Goal: Information Seeking & Learning: Compare options

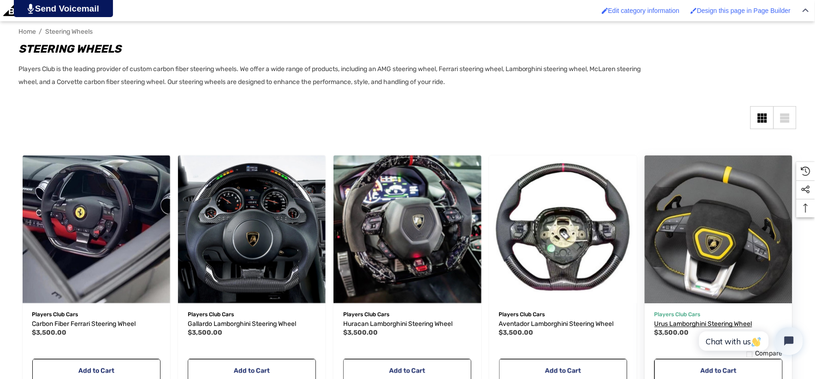
click at [695, 323] on span "Urus Lamborghini Steering Wheel" at bounding box center [704, 324] width 98 height 8
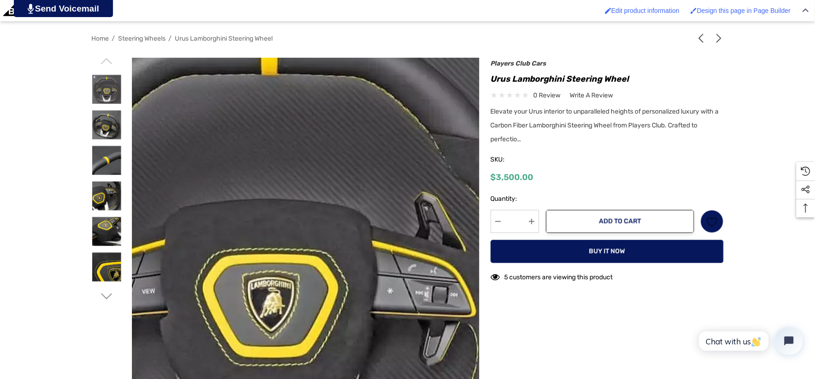
drag, startPoint x: 363, startPoint y: 171, endPoint x: 417, endPoint y: 231, distance: 80.7
click at [417, 231] on img at bounding box center [265, 273] width 591 height 586
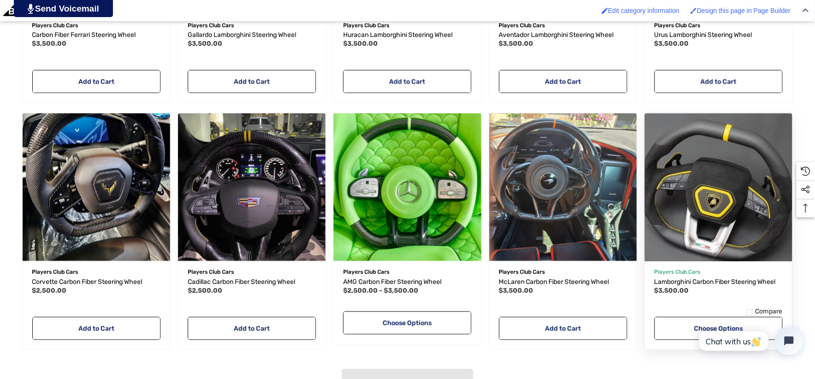
scroll to position [513, 0]
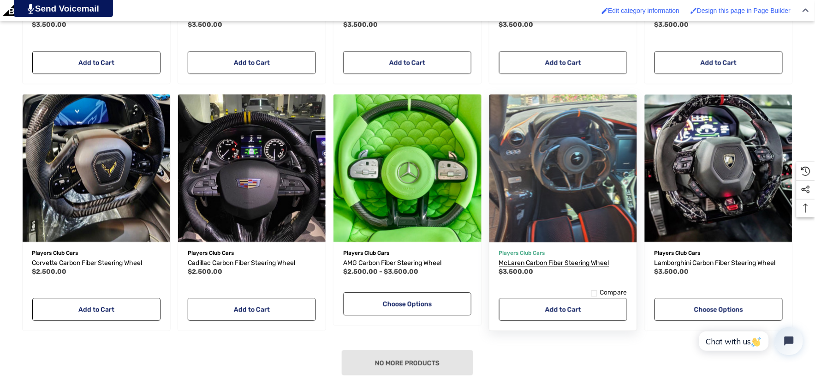
click at [577, 261] on span "McLaren Carbon Fiber Steering Wheel" at bounding box center [554, 263] width 110 height 8
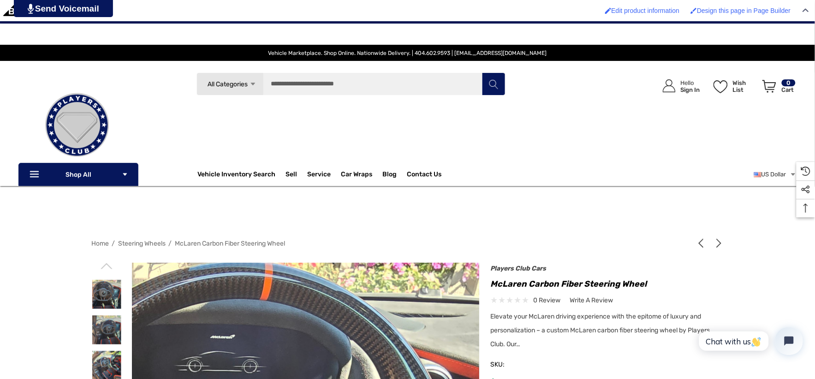
drag, startPoint x: 312, startPoint y: 293, endPoint x: 353, endPoint y: 201, distance: 100.6
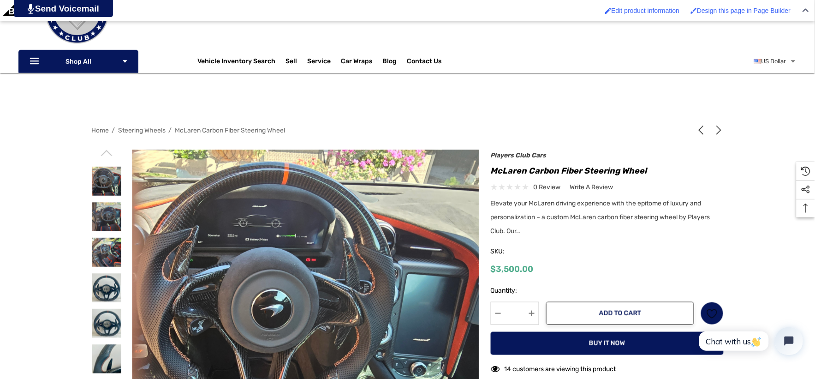
scroll to position [256, 0]
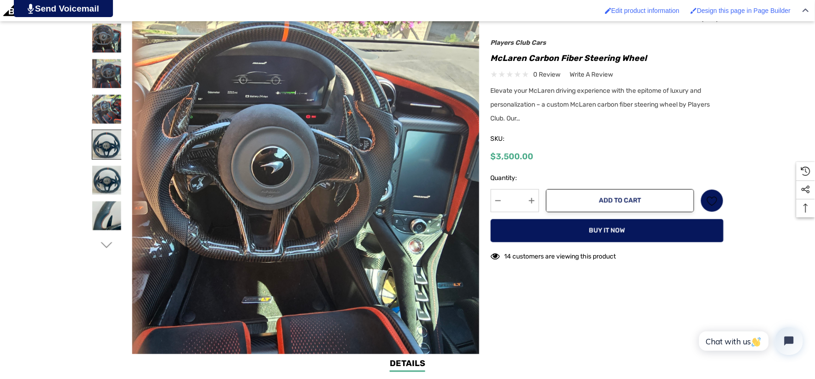
click at [101, 143] on img at bounding box center [106, 144] width 29 height 29
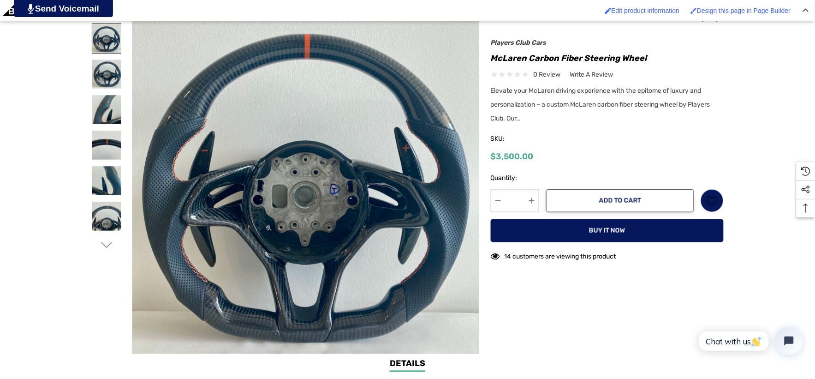
drag, startPoint x: 103, startPoint y: 47, endPoint x: 102, endPoint y: 41, distance: 6.5
click at [103, 48] on img at bounding box center [106, 38] width 29 height 29
click at [102, 45] on img at bounding box center [106, 38] width 29 height 29
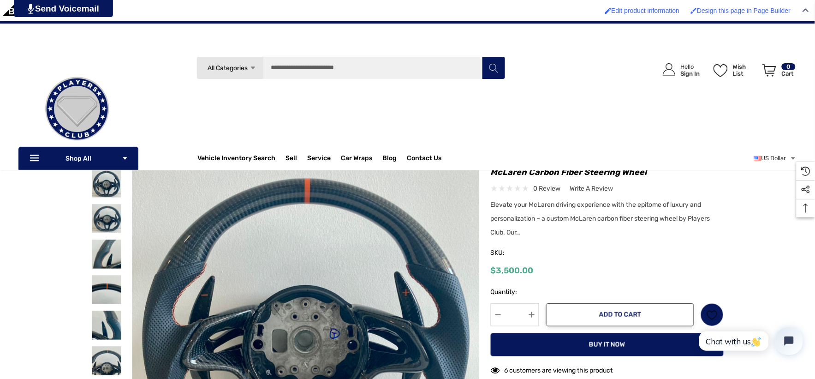
scroll to position [51, 0]
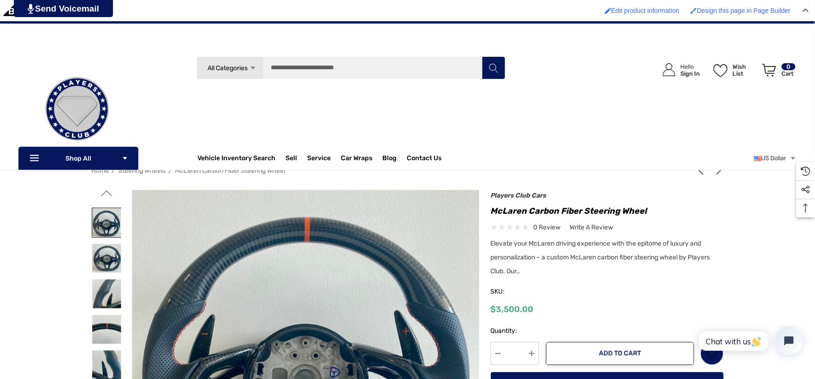
click at [103, 219] on img at bounding box center [106, 222] width 29 height 29
click at [107, 196] on icon "Go to slide 1 of 6" at bounding box center [107, 193] width 12 height 12
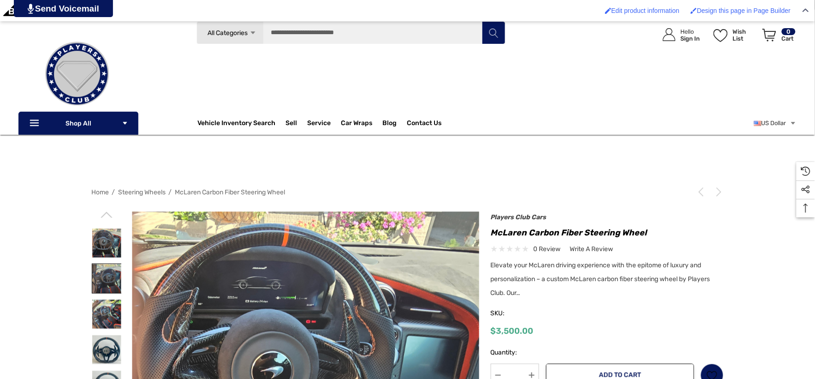
scroll to position [51, 0]
click at [107, 278] on img at bounding box center [106, 278] width 29 height 29
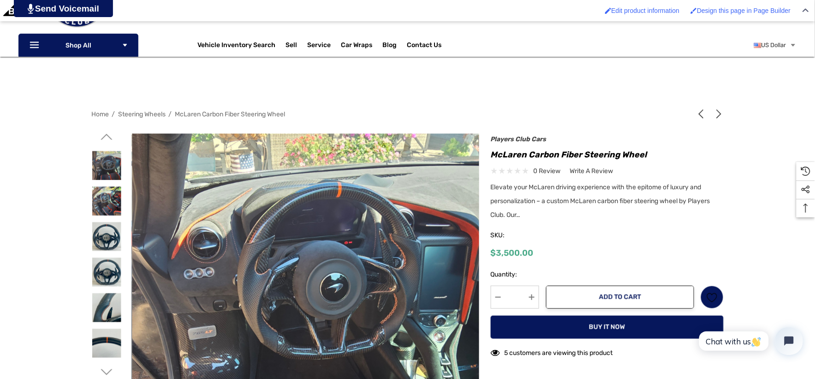
scroll to position [154, 0]
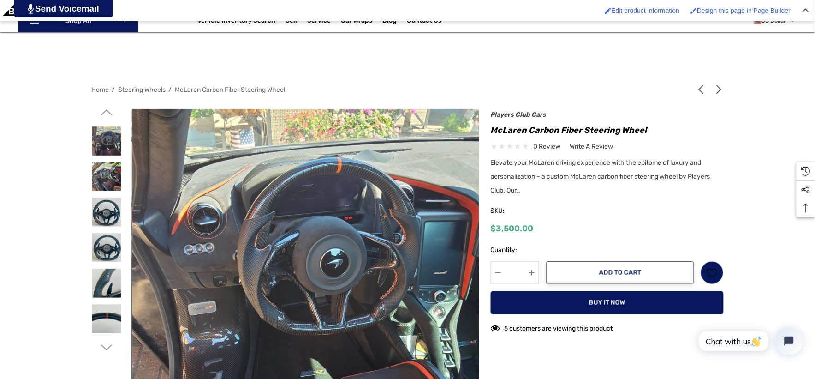
click at [110, 345] on use "Go to slide 3 of 6" at bounding box center [107, 348] width 12 height 6
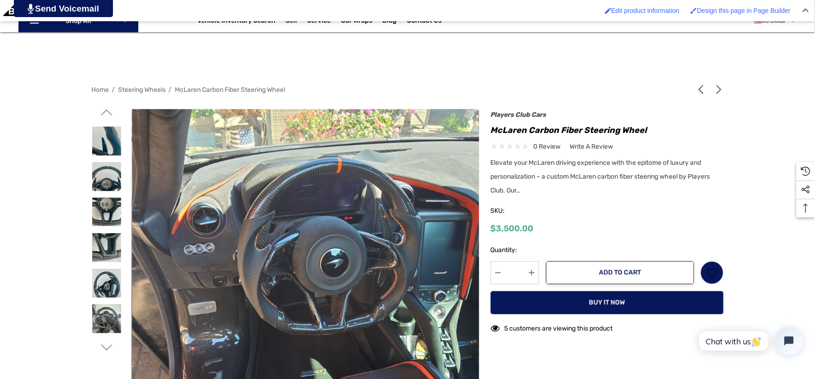
click at [110, 346] on use "Go to slide 4 of 6" at bounding box center [107, 348] width 12 height 6
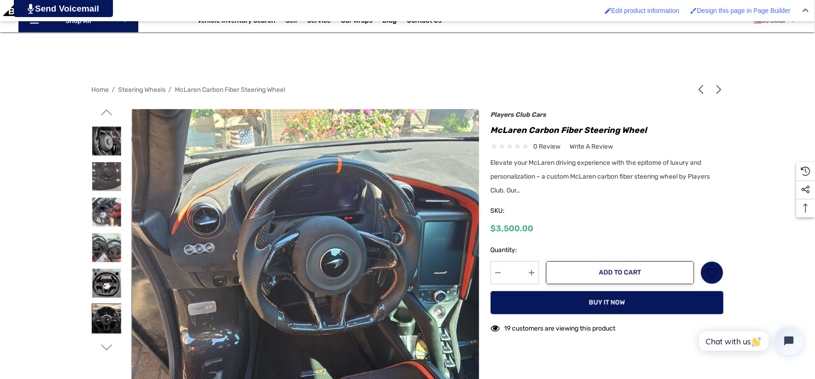
click at [108, 324] on img at bounding box center [106, 318] width 29 height 29
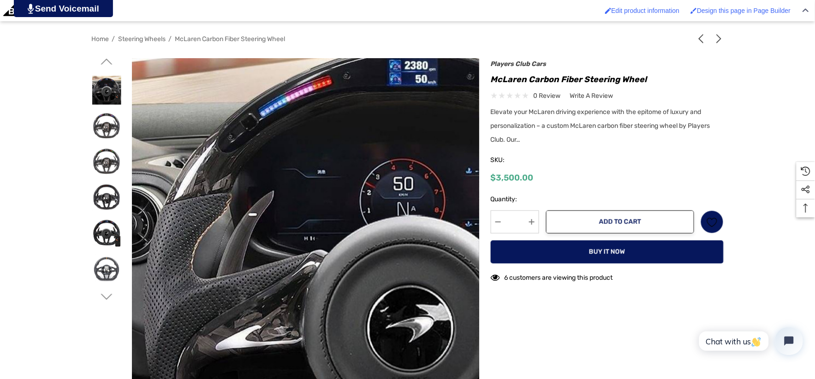
scroll to position [205, 0]
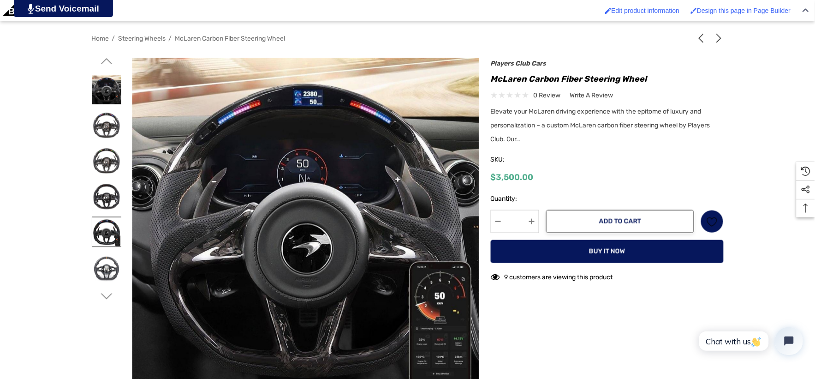
click at [104, 229] on img at bounding box center [106, 231] width 29 height 29
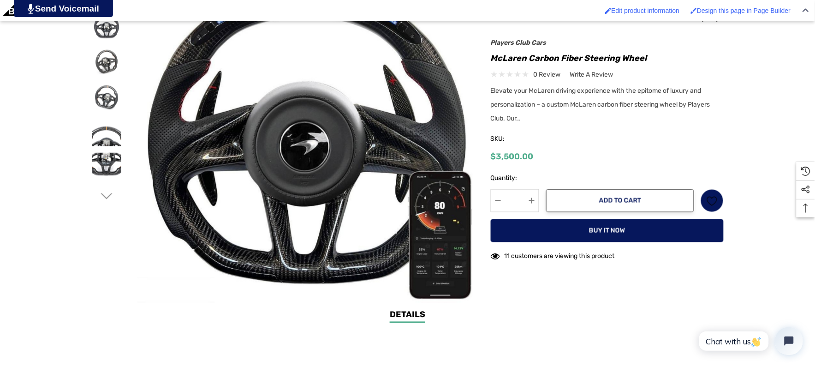
scroll to position [307, 0]
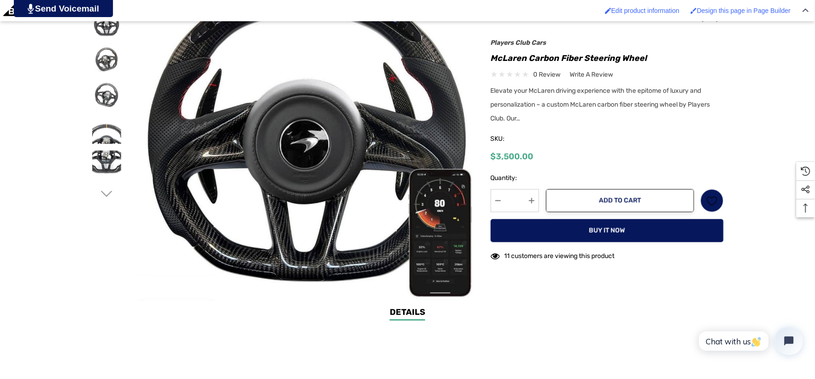
click at [110, 194] on icon "Go to slide 6 of 6" at bounding box center [107, 194] width 12 height 12
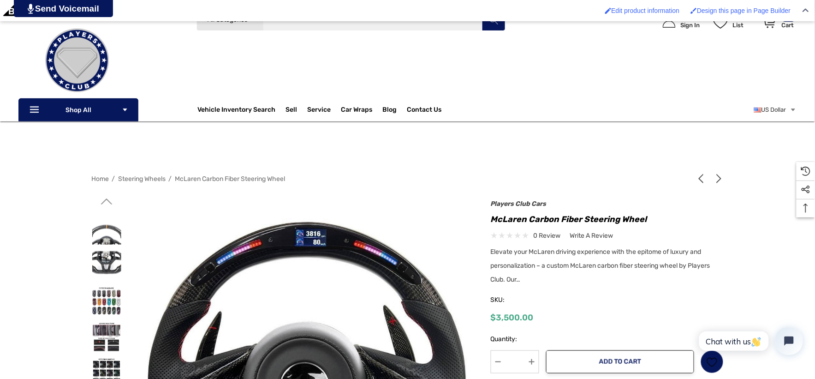
scroll to position [0, 0]
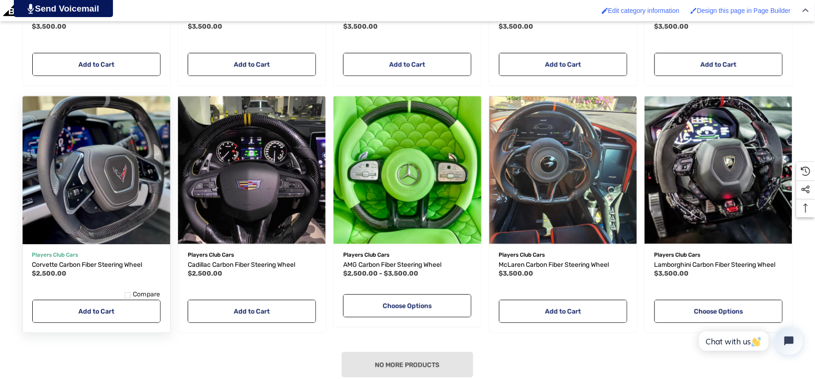
scroll to position [513, 0]
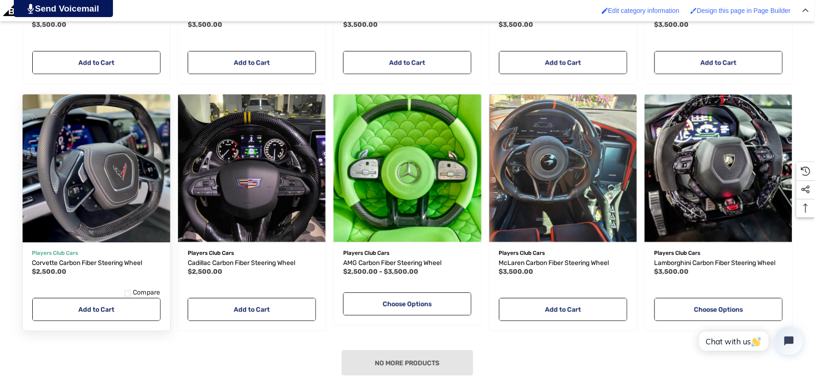
click at [77, 140] on img "Corvette Carbon Fiber Steering Wheel,$2,500.00\a" at bounding box center [96, 168] width 162 height 162
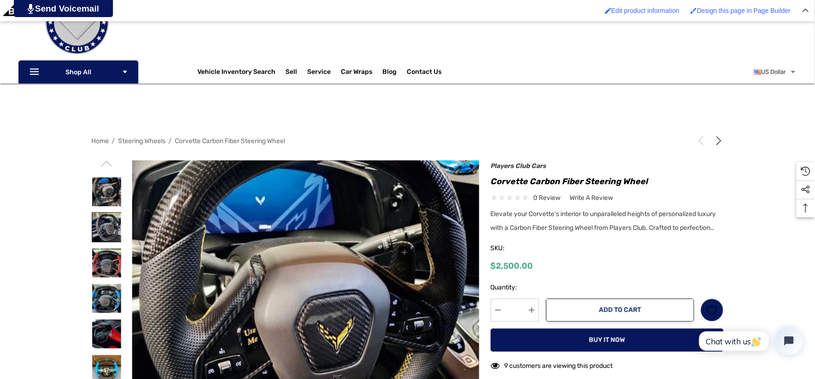
drag, startPoint x: 253, startPoint y: 1, endPoint x: 108, endPoint y: 221, distance: 263.9
click at [108, 221] on img at bounding box center [106, 227] width 29 height 29
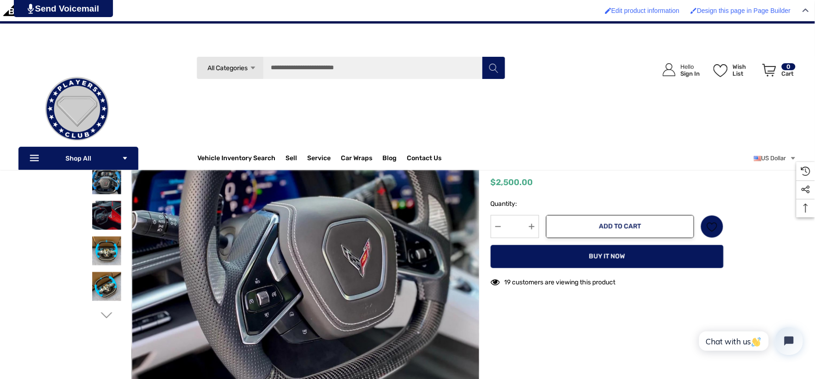
scroll to position [102, 0]
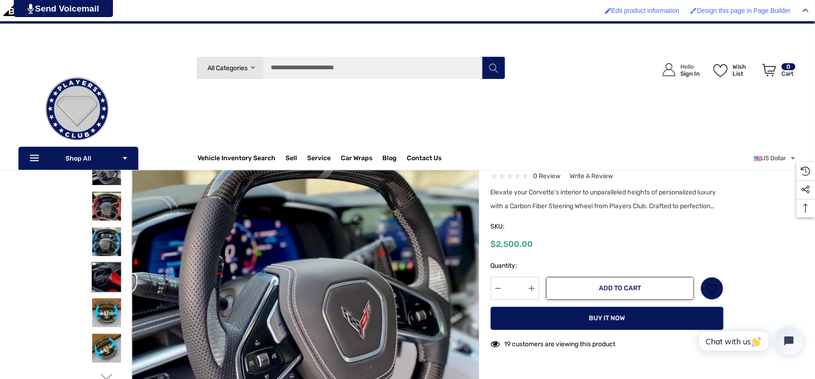
click at [101, 269] on img at bounding box center [106, 277] width 29 height 29
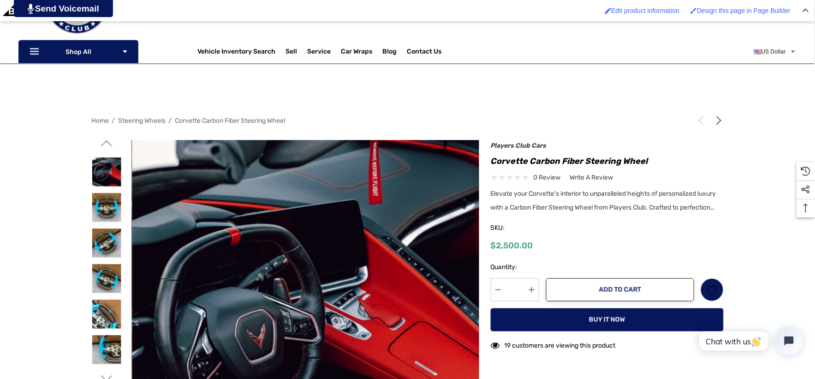
scroll to position [154, 0]
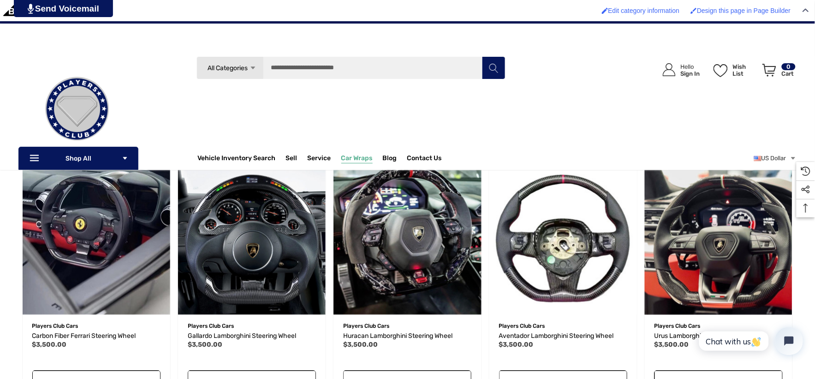
scroll to position [154, 0]
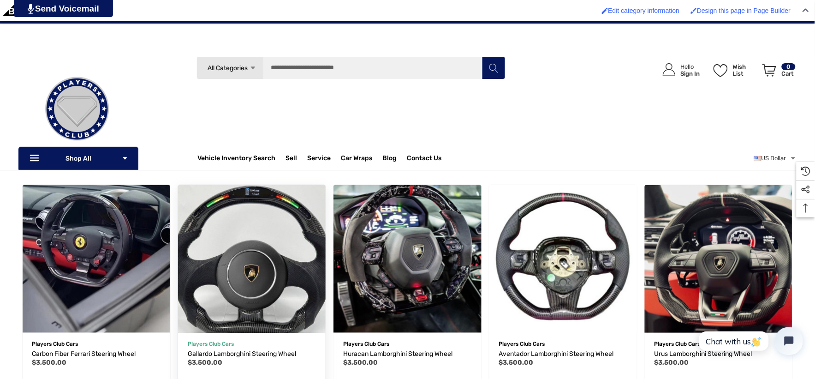
click at [279, 302] on img "Gallardo Lamborghini Steering Wheel,$3,500.00\a" at bounding box center [252, 259] width 162 height 162
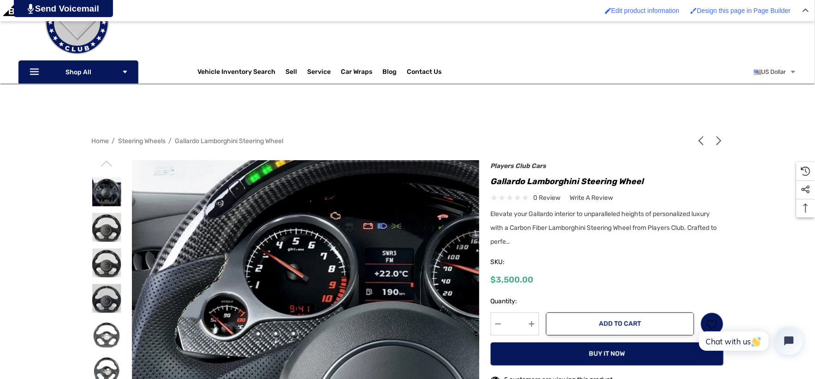
click at [187, 265] on img at bounding box center [389, 381] width 591 height 591
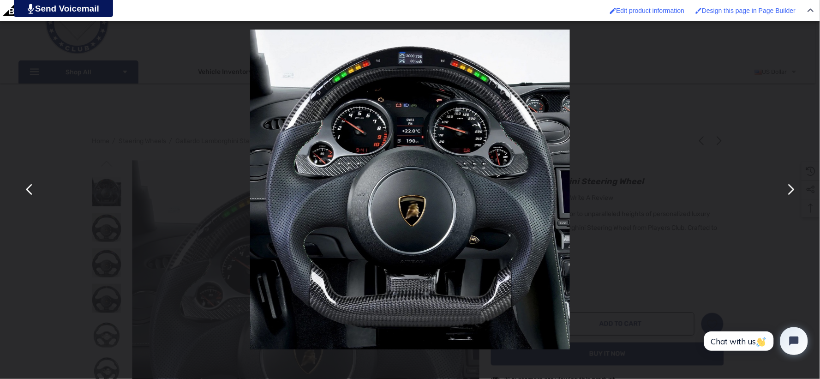
click at [131, 285] on div "You can close this modal content with the ESC key" at bounding box center [410, 189] width 820 height 379
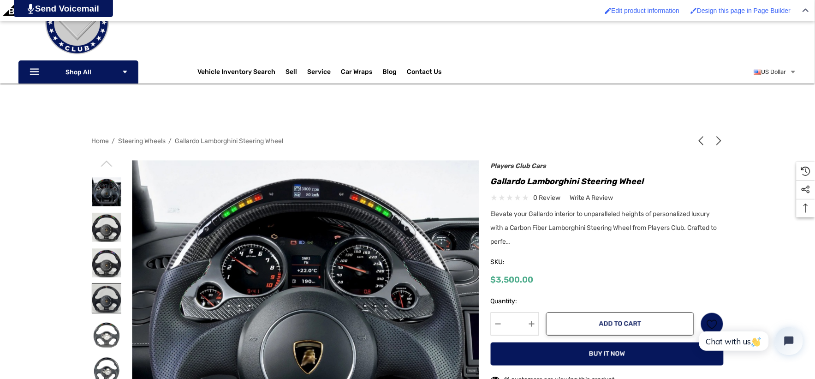
scroll to position [205, 0]
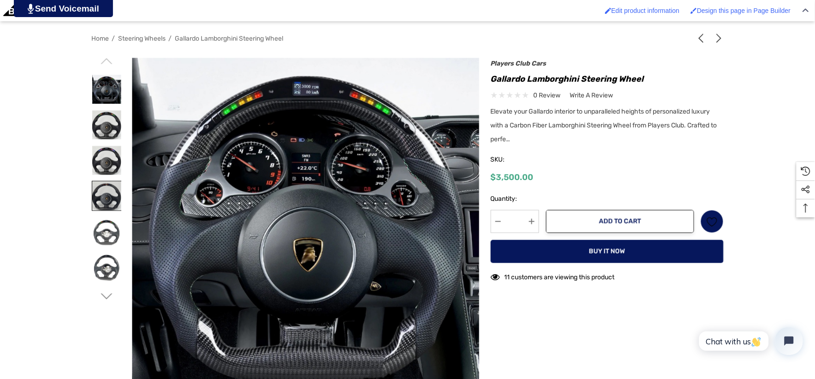
click at [107, 191] on img at bounding box center [106, 195] width 29 height 29
